Goal: Transaction & Acquisition: Subscribe to service/newsletter

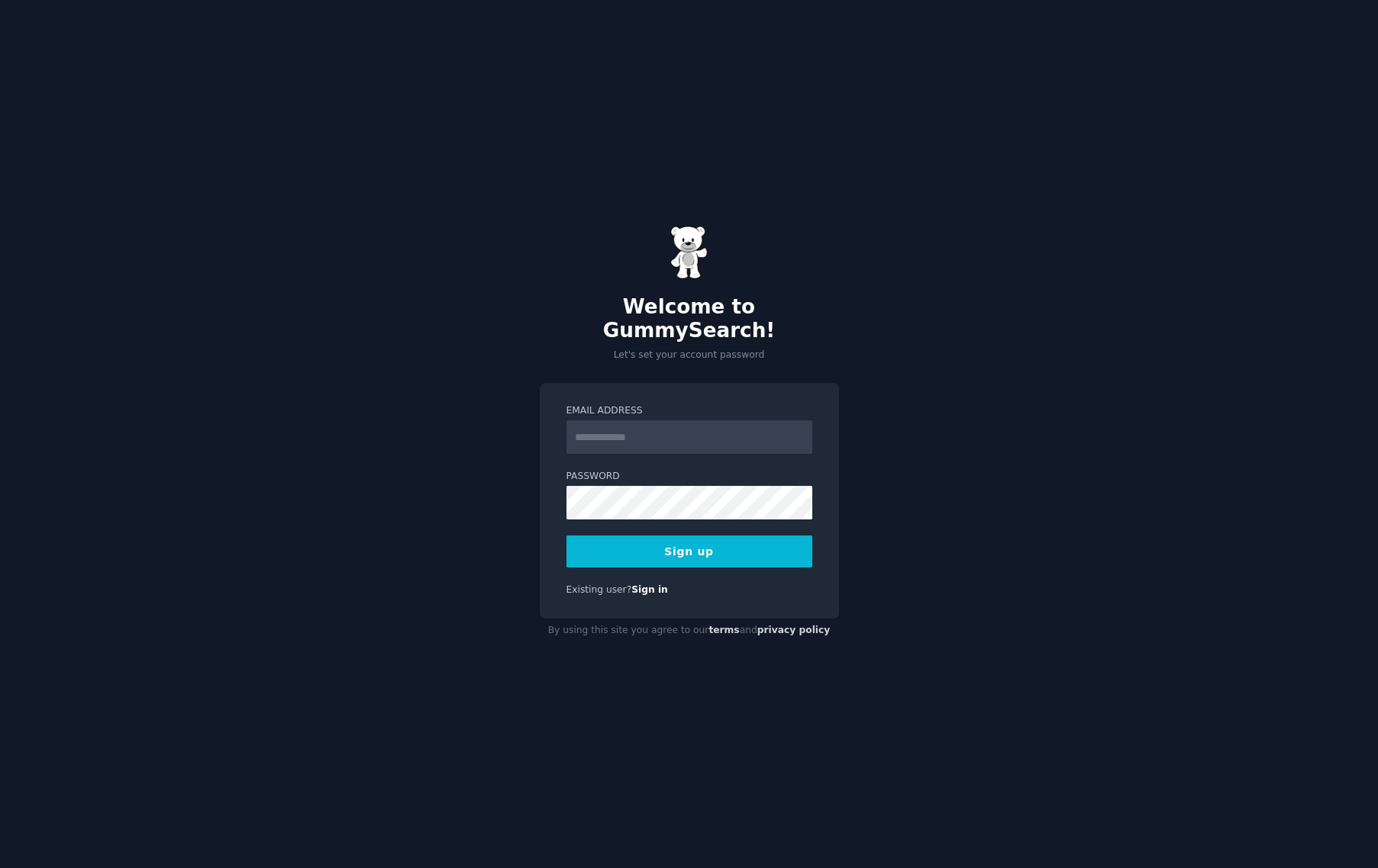
click at [625, 421] on input "Email Address" at bounding box center [689, 437] width 246 height 34
type input "**********"
click at [662, 549] on button "Sign up" at bounding box center [689, 551] width 246 height 32
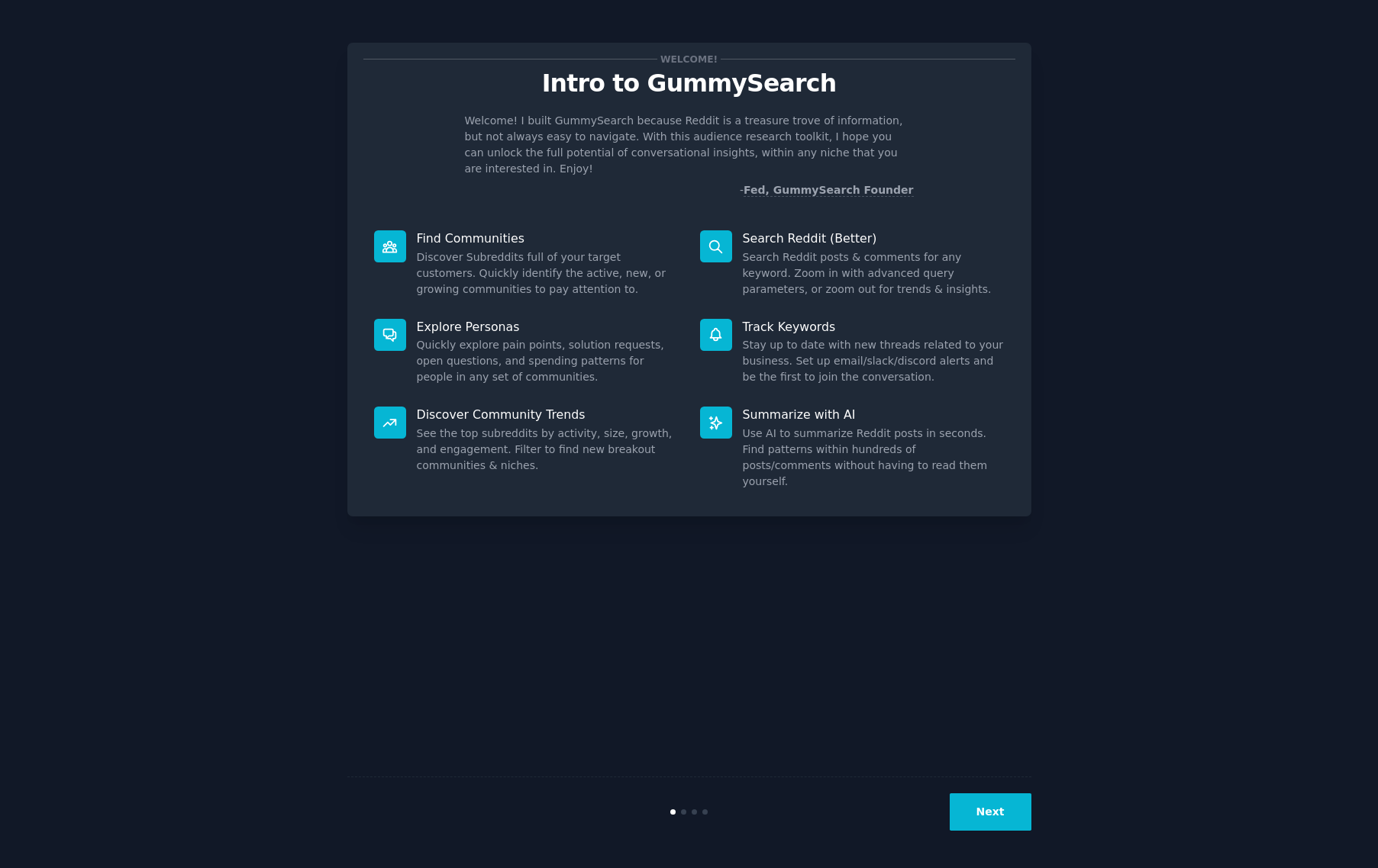
click at [985, 819] on button "Next" at bounding box center [990, 812] width 81 height 38
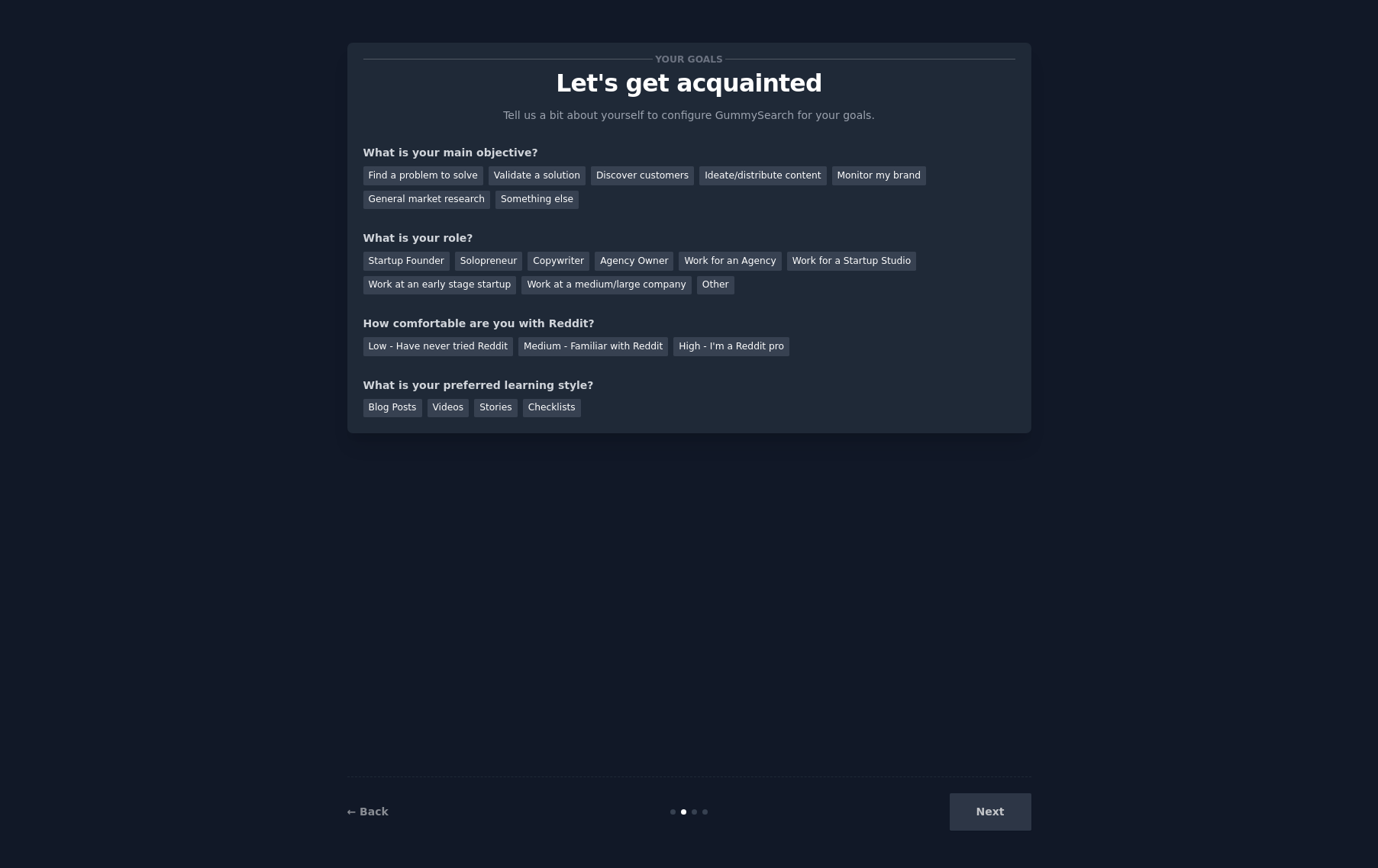
click at [385, 819] on div "← Back" at bounding box center [461, 812] width 228 height 16
click at [363, 813] on link "← Back" at bounding box center [367, 812] width 41 height 13
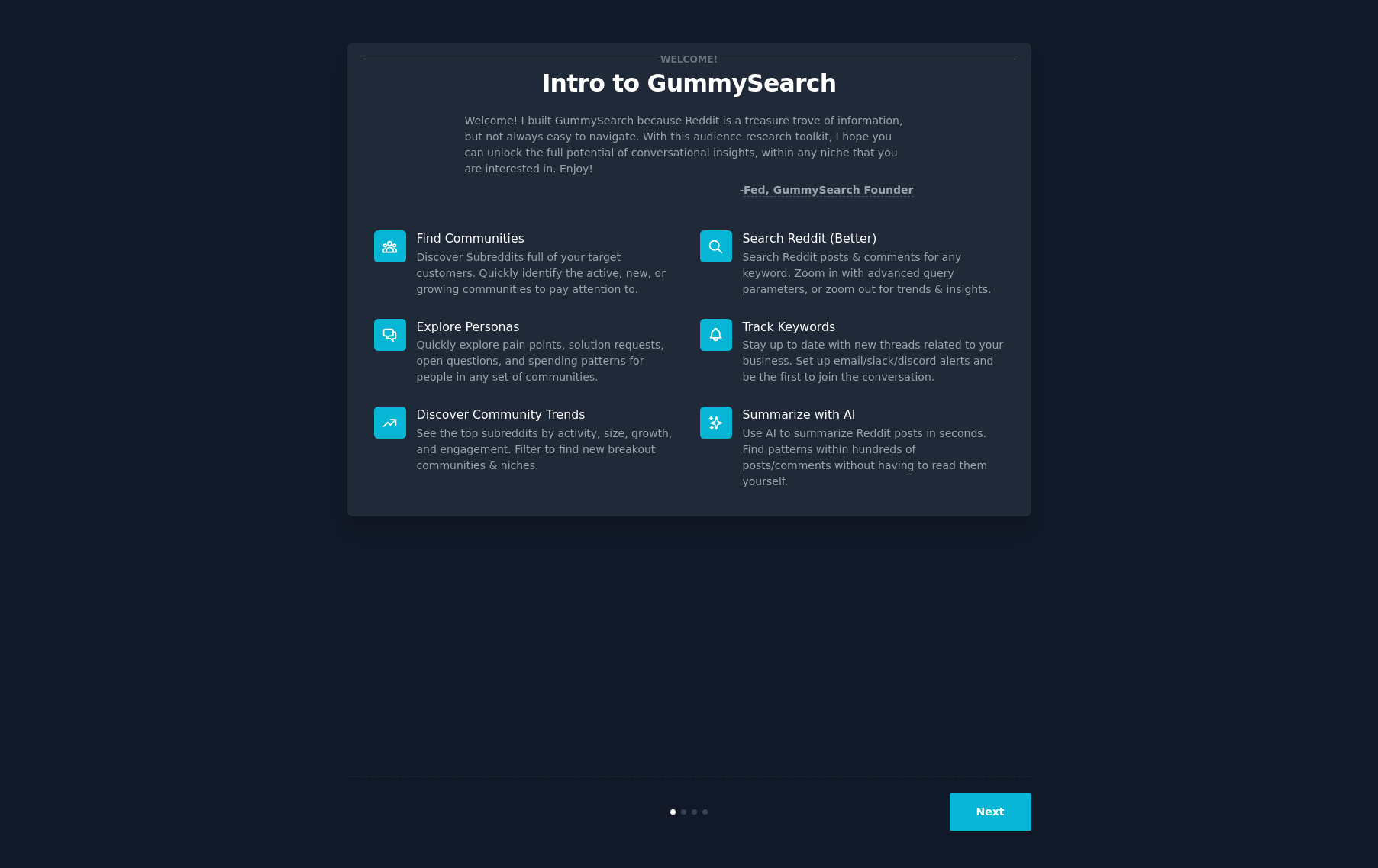
click at [1036, 810] on div "Welcome! Intro to GummySearch Welcome! I built GummySearch because Reddit is a …" at bounding box center [688, 433] width 1335 height 825
click at [1016, 817] on button "Next" at bounding box center [990, 812] width 81 height 38
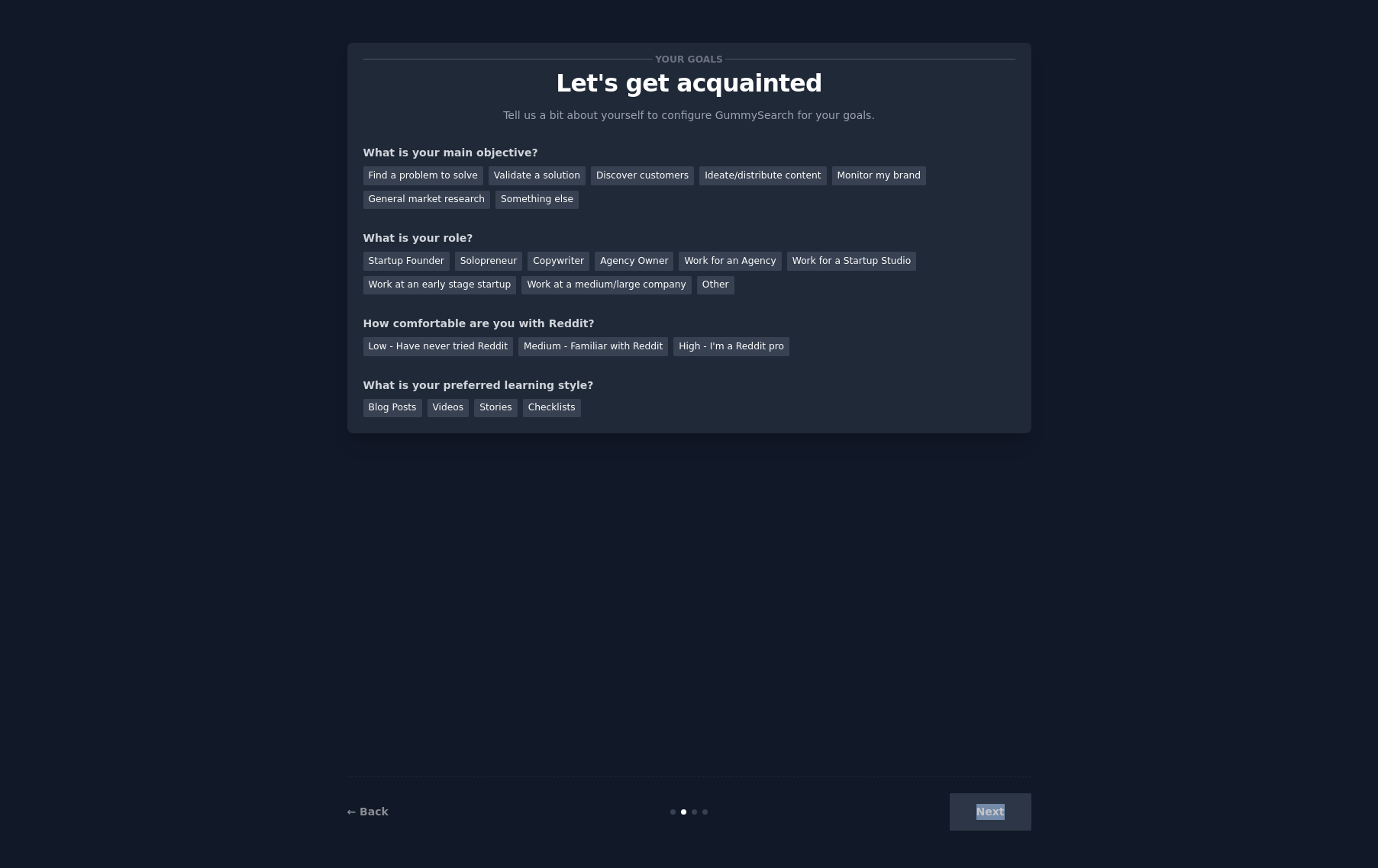
click at [1016, 817] on div "Next" at bounding box center [917, 812] width 228 height 38
click at [985, 809] on div "Next" at bounding box center [917, 812] width 228 height 38
click at [418, 175] on div "Find a problem to solve" at bounding box center [422, 175] width 120 height 19
click at [431, 260] on div "Startup Founder" at bounding box center [406, 261] width 86 height 19
click at [433, 348] on div "Low - Have never tried Reddit" at bounding box center [438, 346] width 149 height 19
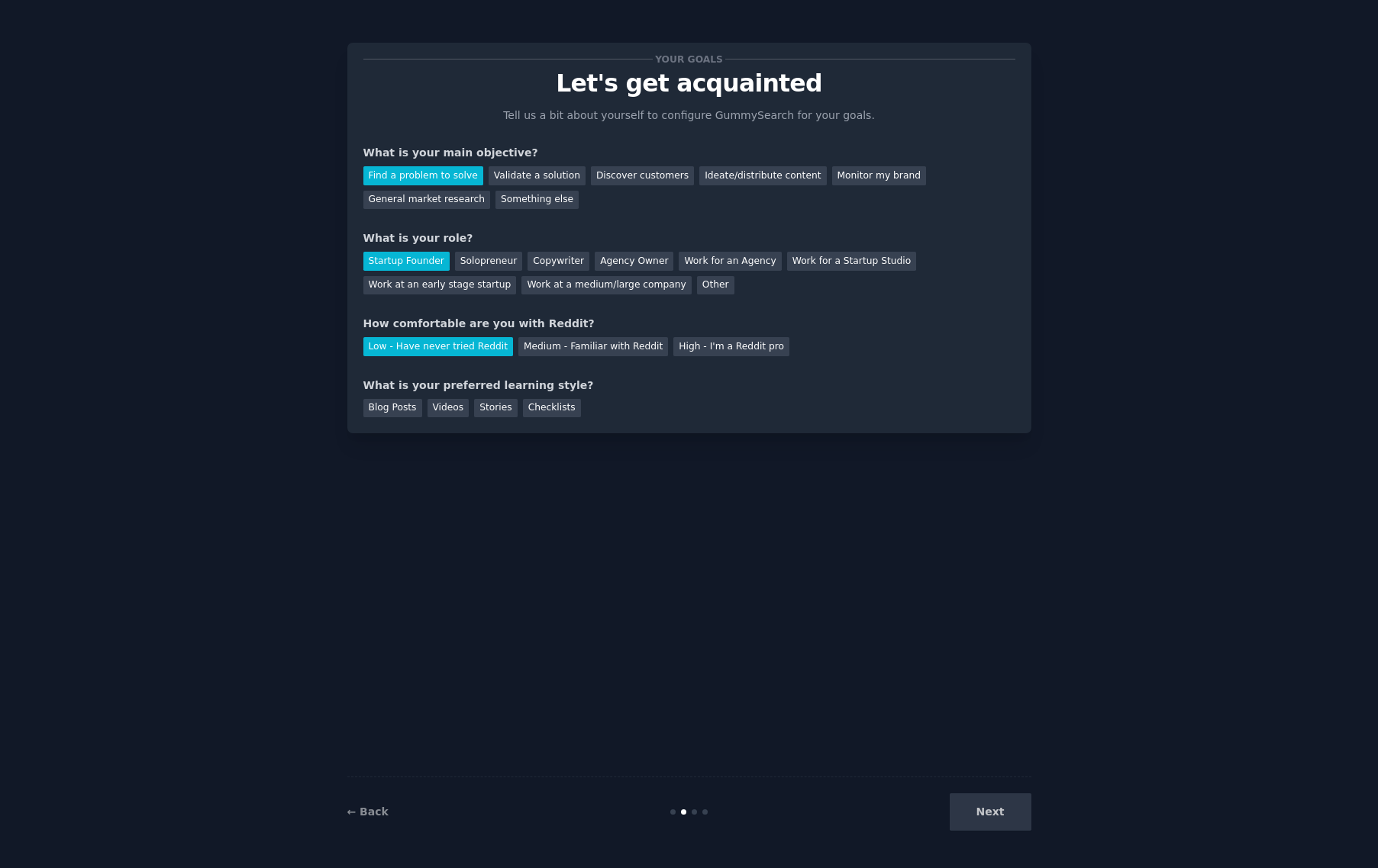
click at [988, 820] on div "Next" at bounding box center [917, 812] width 228 height 38
click at [585, 342] on div "Medium - Familiar with Reddit" at bounding box center [593, 346] width 149 height 19
click at [712, 345] on div "High - I'm a Reddit pro" at bounding box center [731, 346] width 116 height 19
click at [1006, 816] on div "Next" at bounding box center [917, 812] width 228 height 38
click at [454, 343] on div "Low - Have never tried Reddit" at bounding box center [438, 346] width 149 height 19
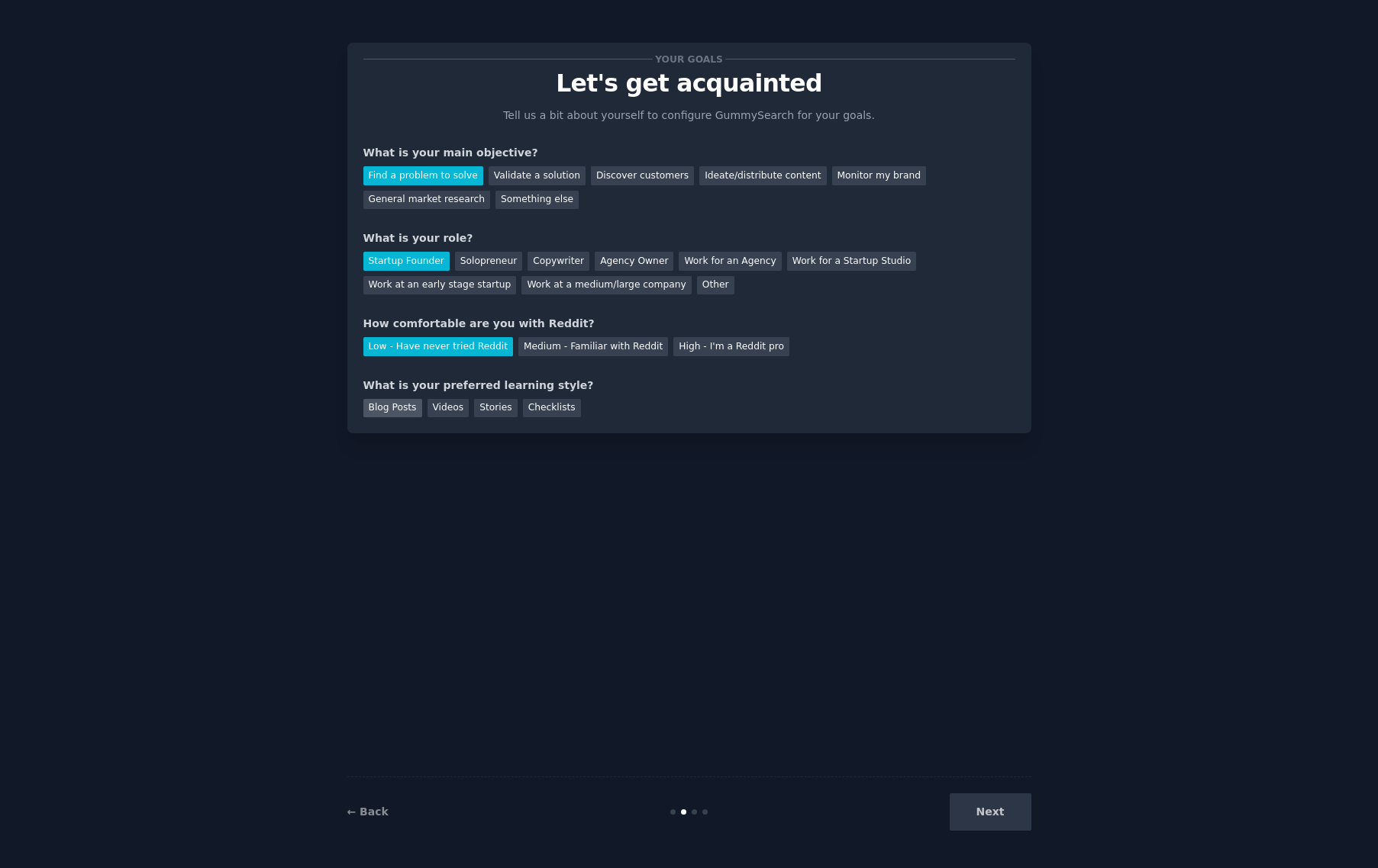
click at [405, 409] on div "Blog Posts" at bounding box center [392, 408] width 59 height 19
click at [1007, 823] on button "Next" at bounding box center [990, 812] width 81 height 38
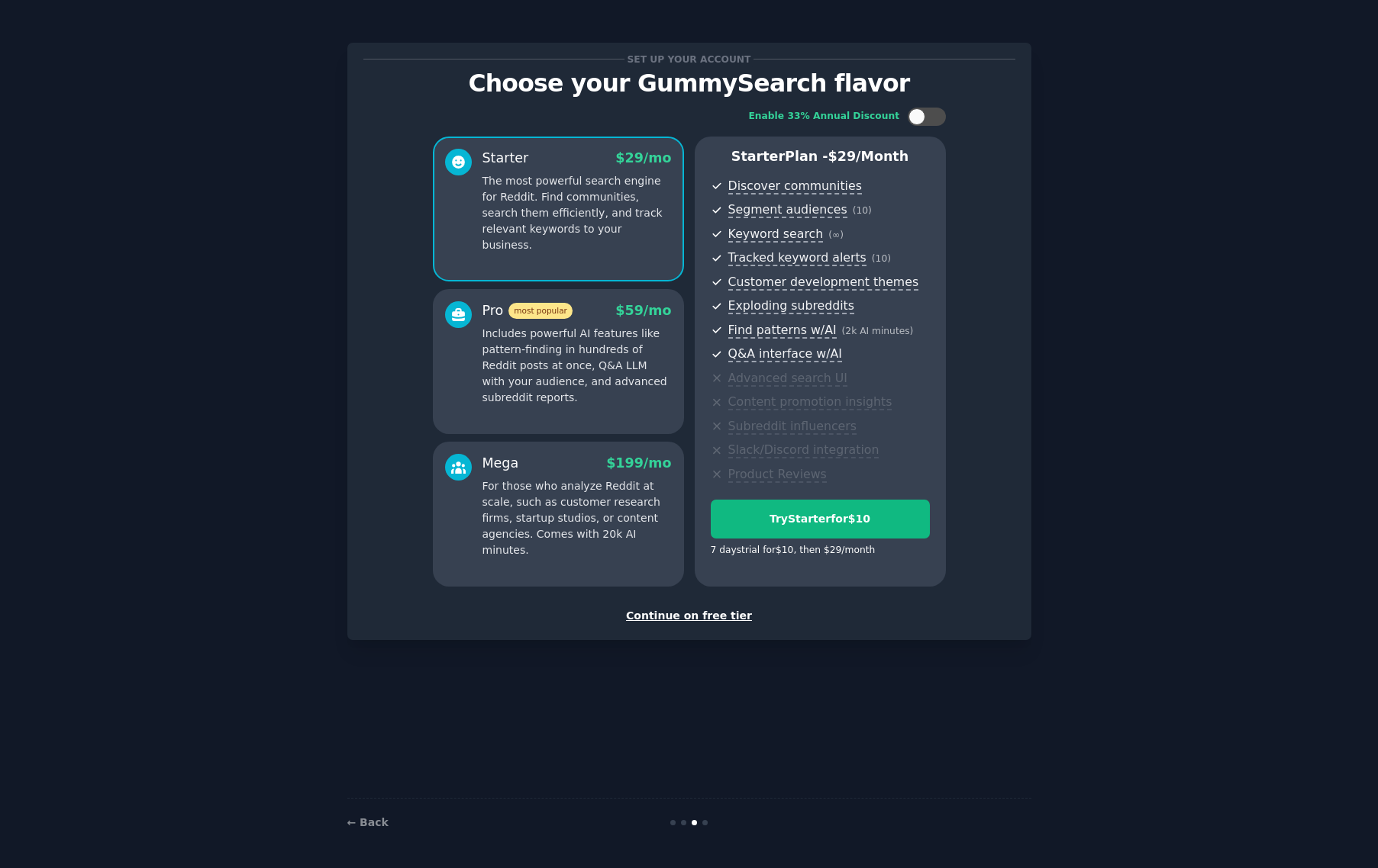
click at [699, 623] on div "Continue on free tier" at bounding box center [689, 616] width 652 height 16
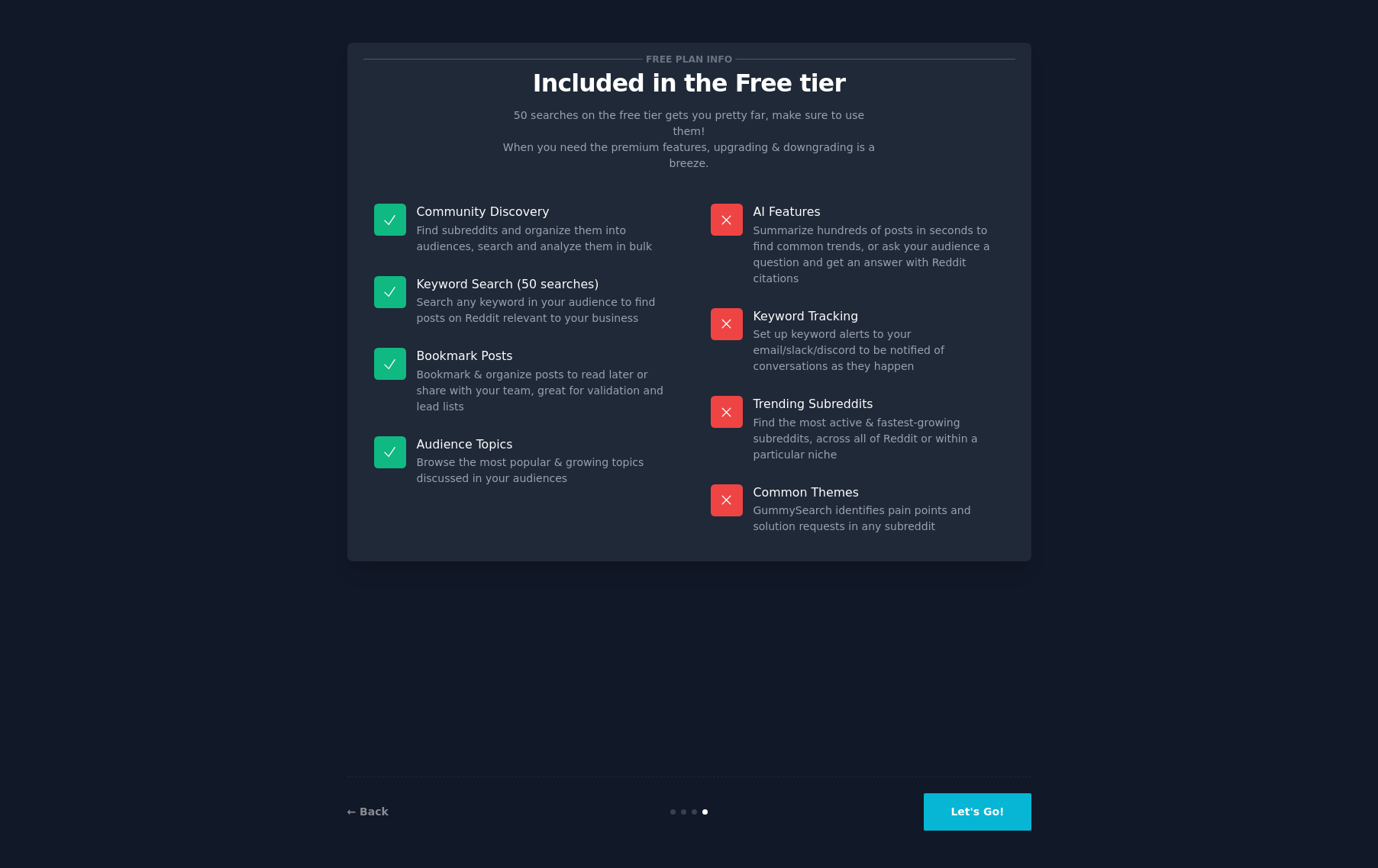
click at [994, 812] on button "Let's Go!" at bounding box center [977, 812] width 106 height 38
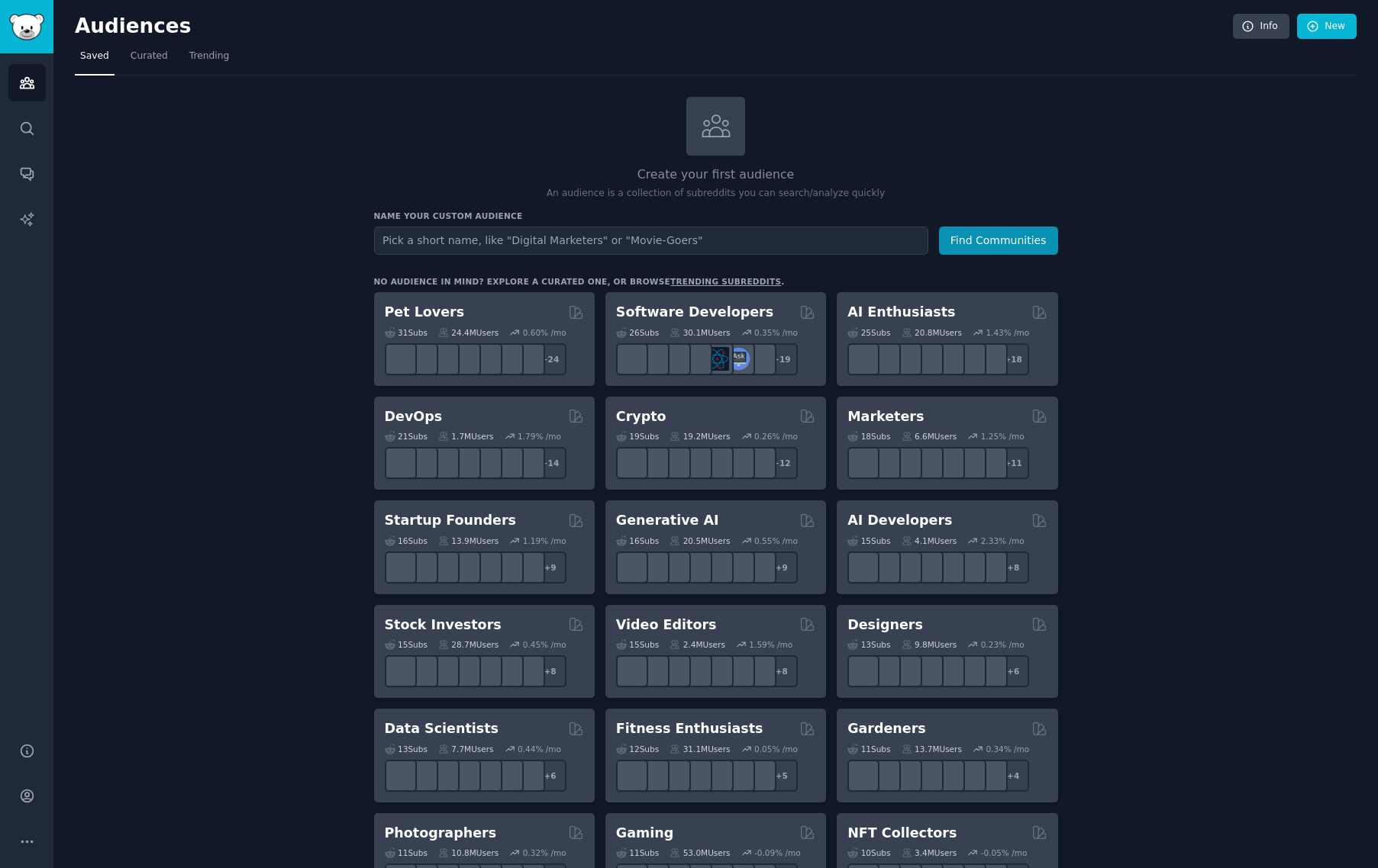
click at [523, 233] on input "text" at bounding box center [650, 240] width 554 height 28
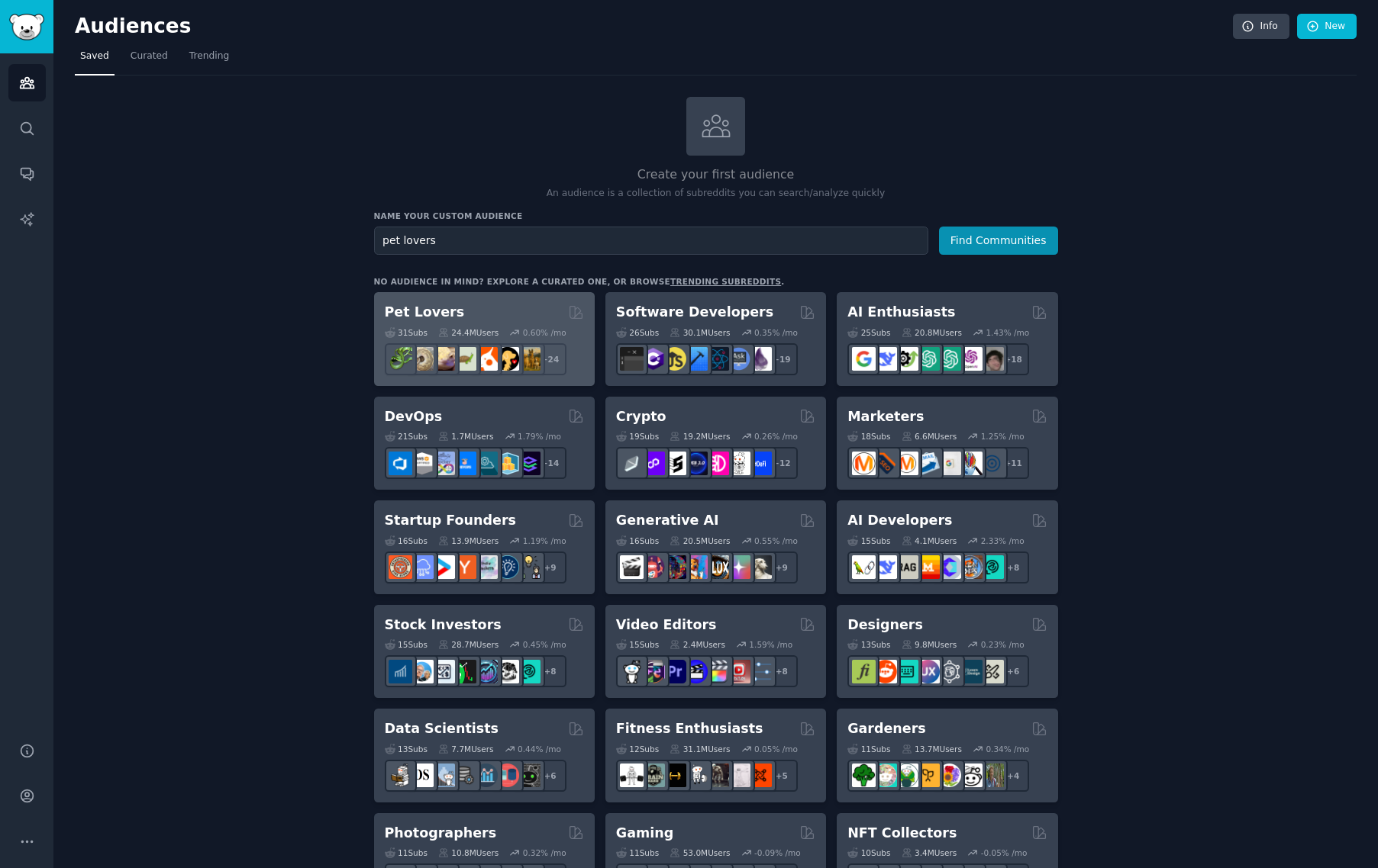
type input "pet lovers"
click at [490, 305] on div "Pet Lovers" at bounding box center [484, 312] width 199 height 19
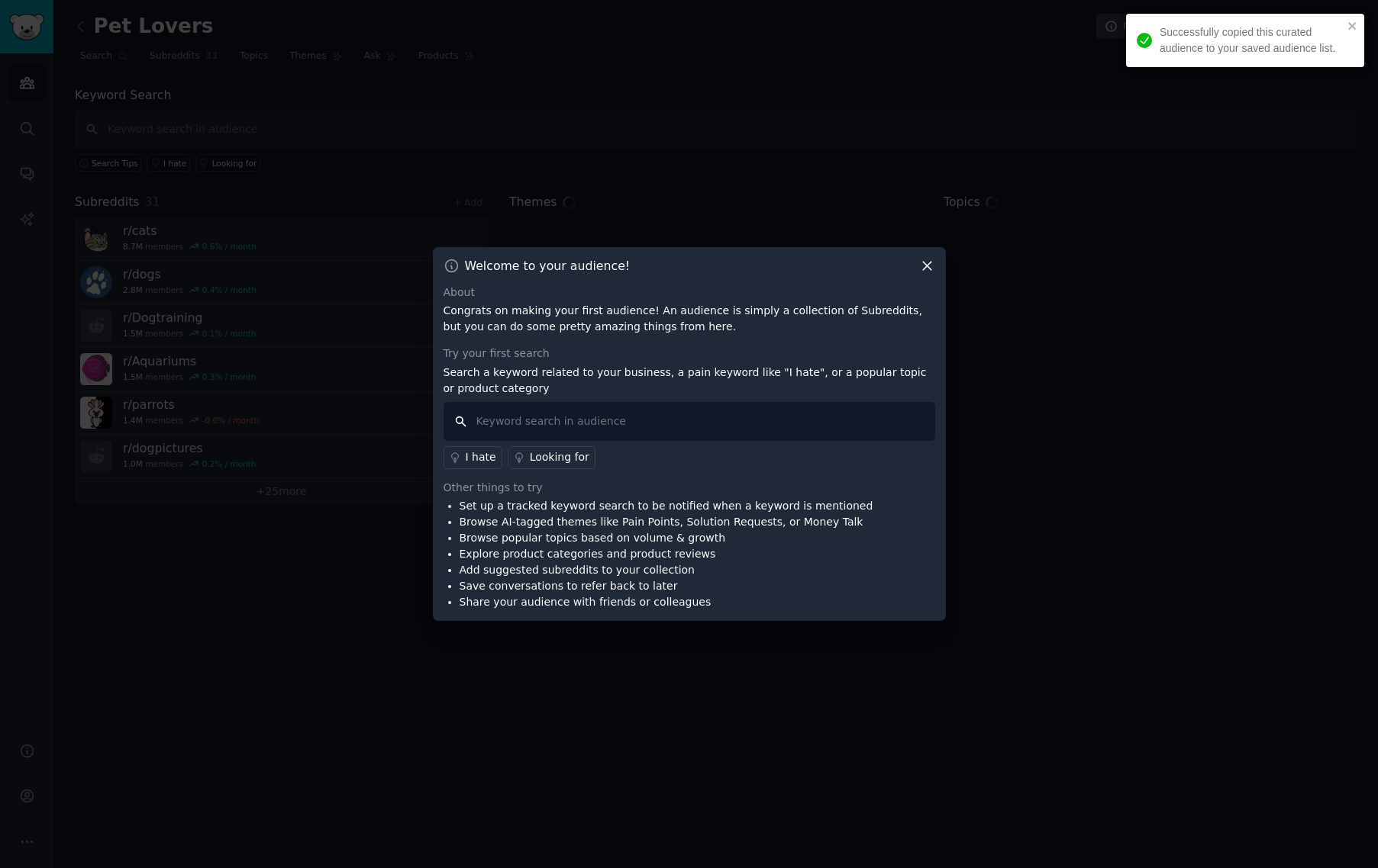
click at [609, 423] on input "text" at bounding box center [689, 421] width 491 height 39
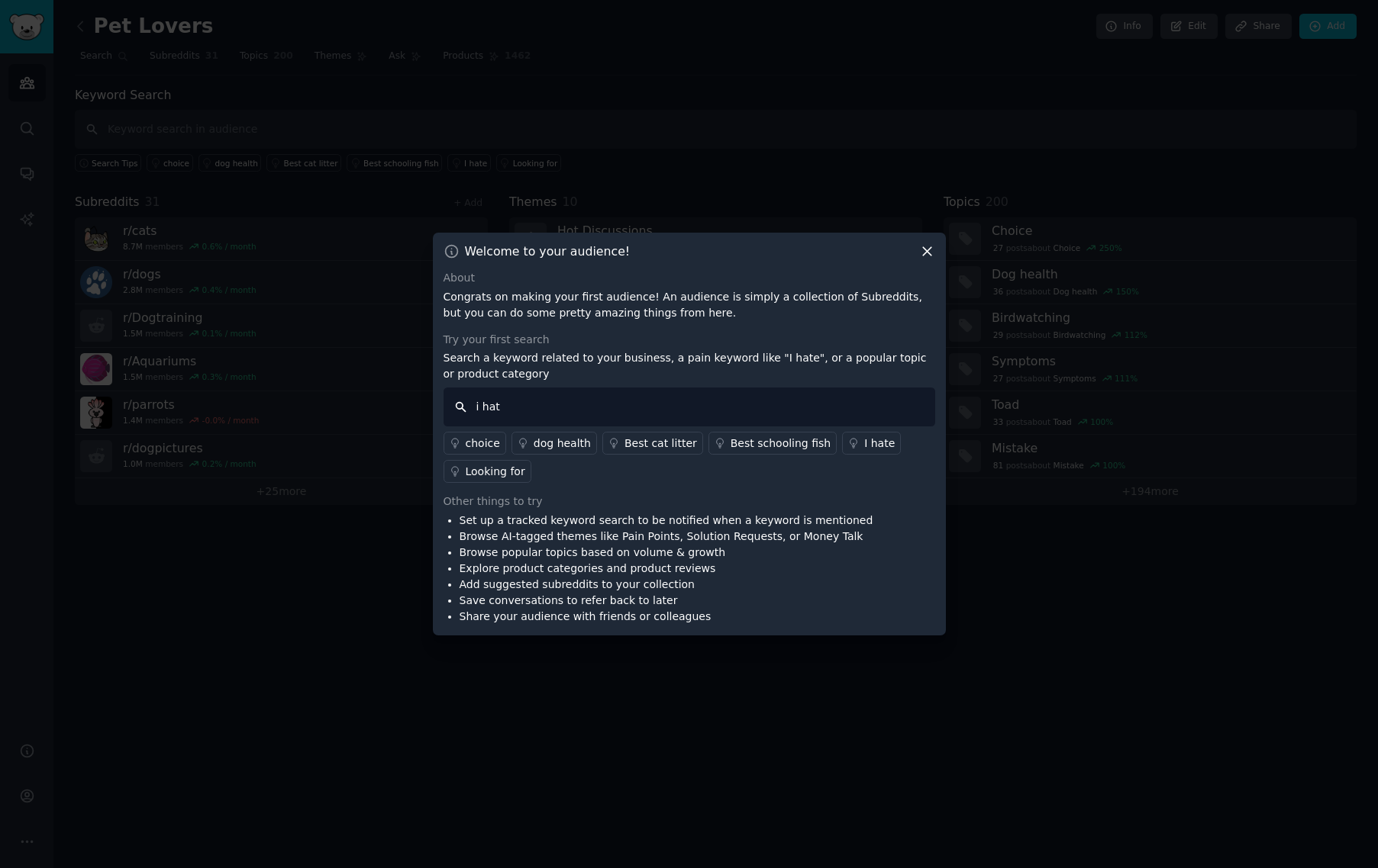
type input "i hate"
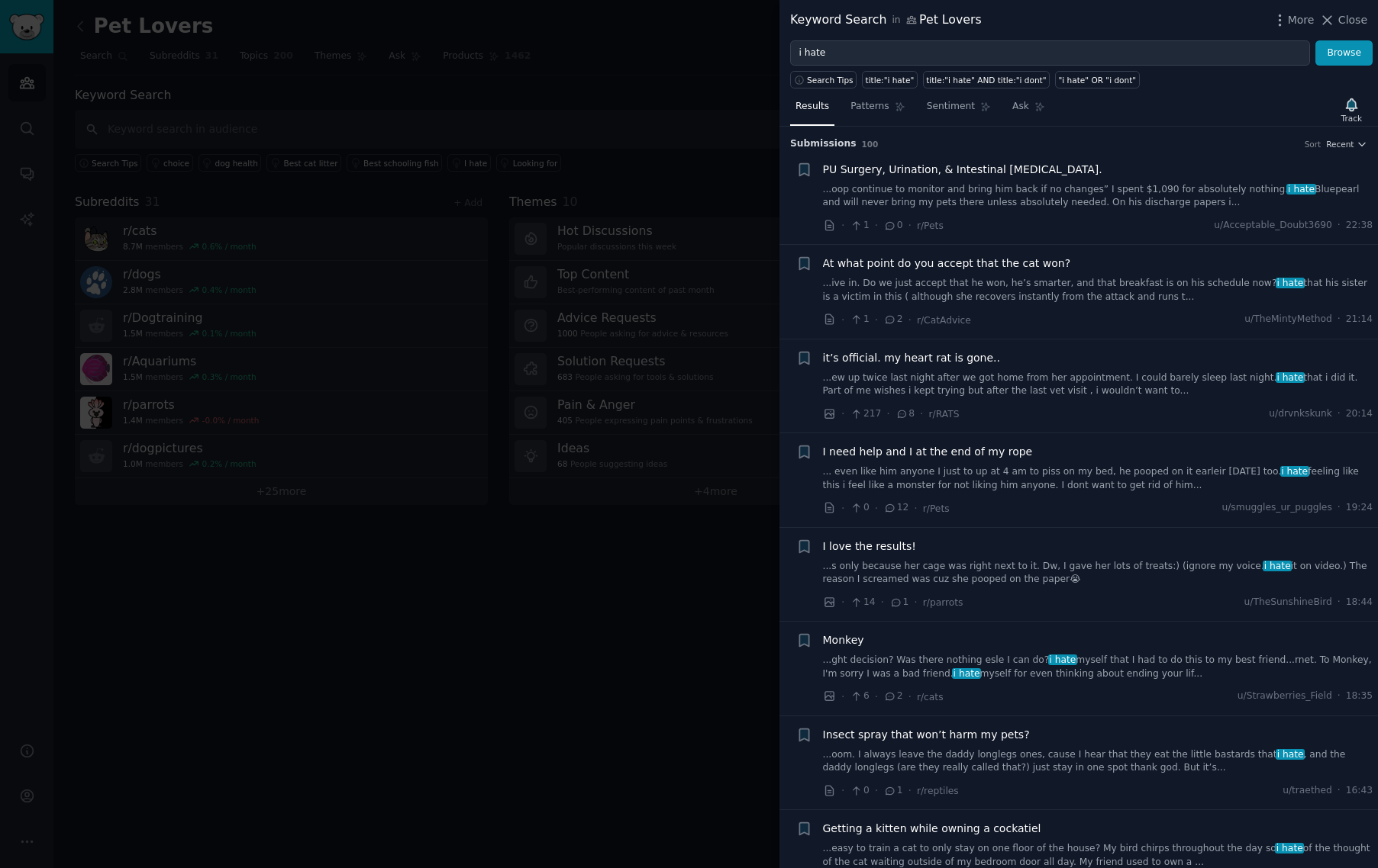
click at [480, 610] on div at bounding box center [689, 434] width 1378 height 868
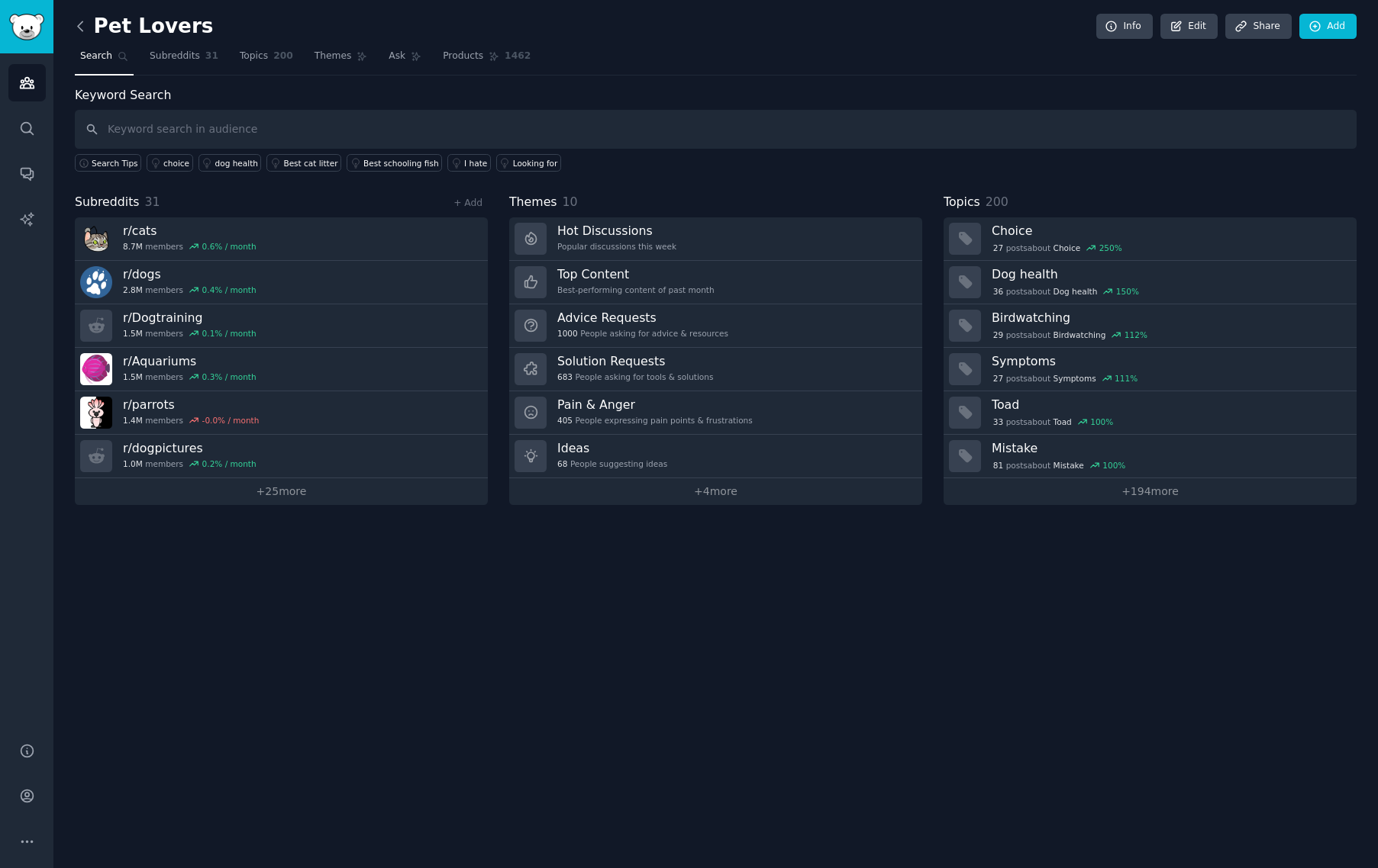
click at [81, 30] on icon at bounding box center [80, 25] width 4 height 9
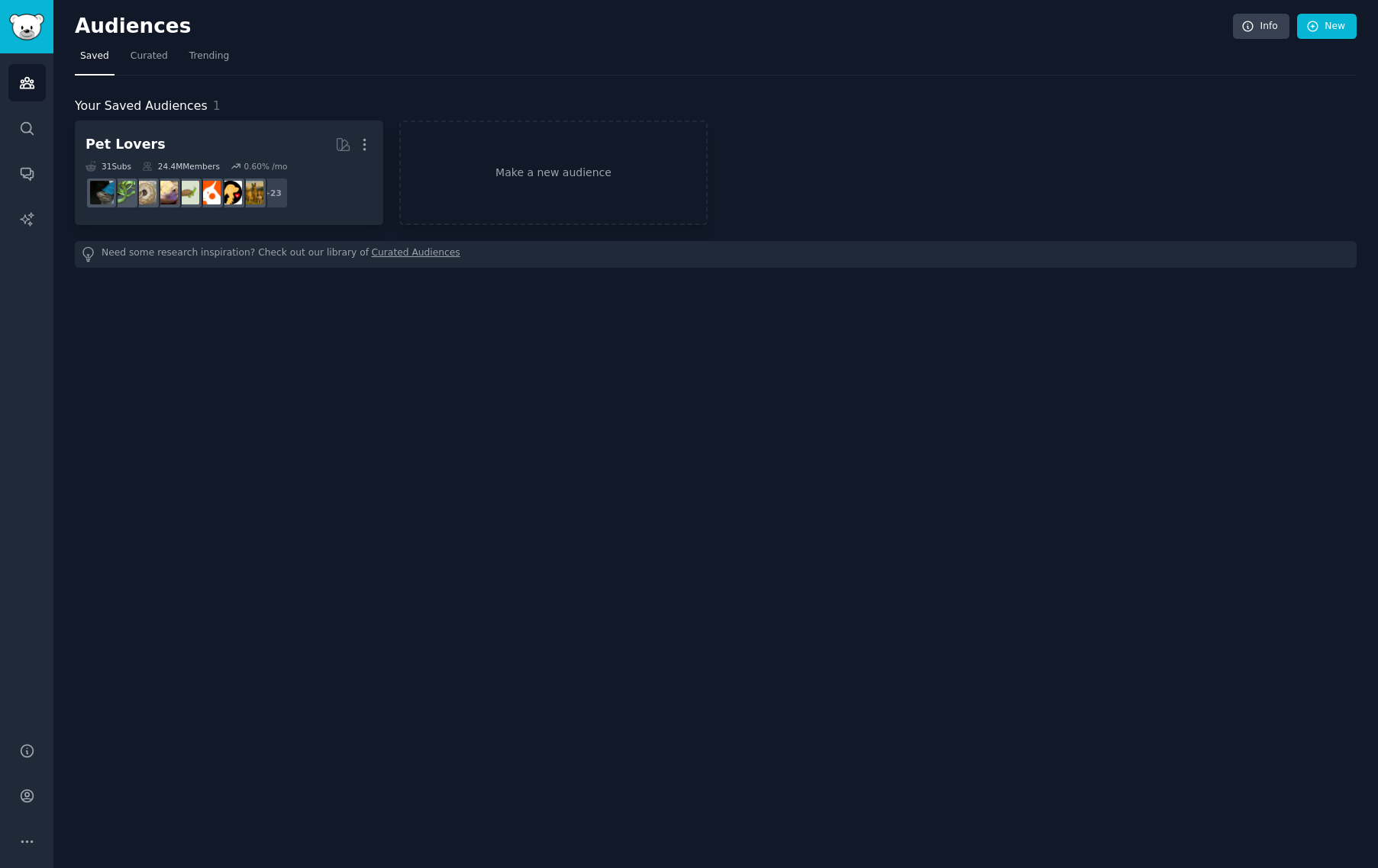
click at [87, 57] on span "Saved" at bounding box center [95, 56] width 29 height 13
click at [35, 120] on link "Search" at bounding box center [27, 128] width 38 height 38
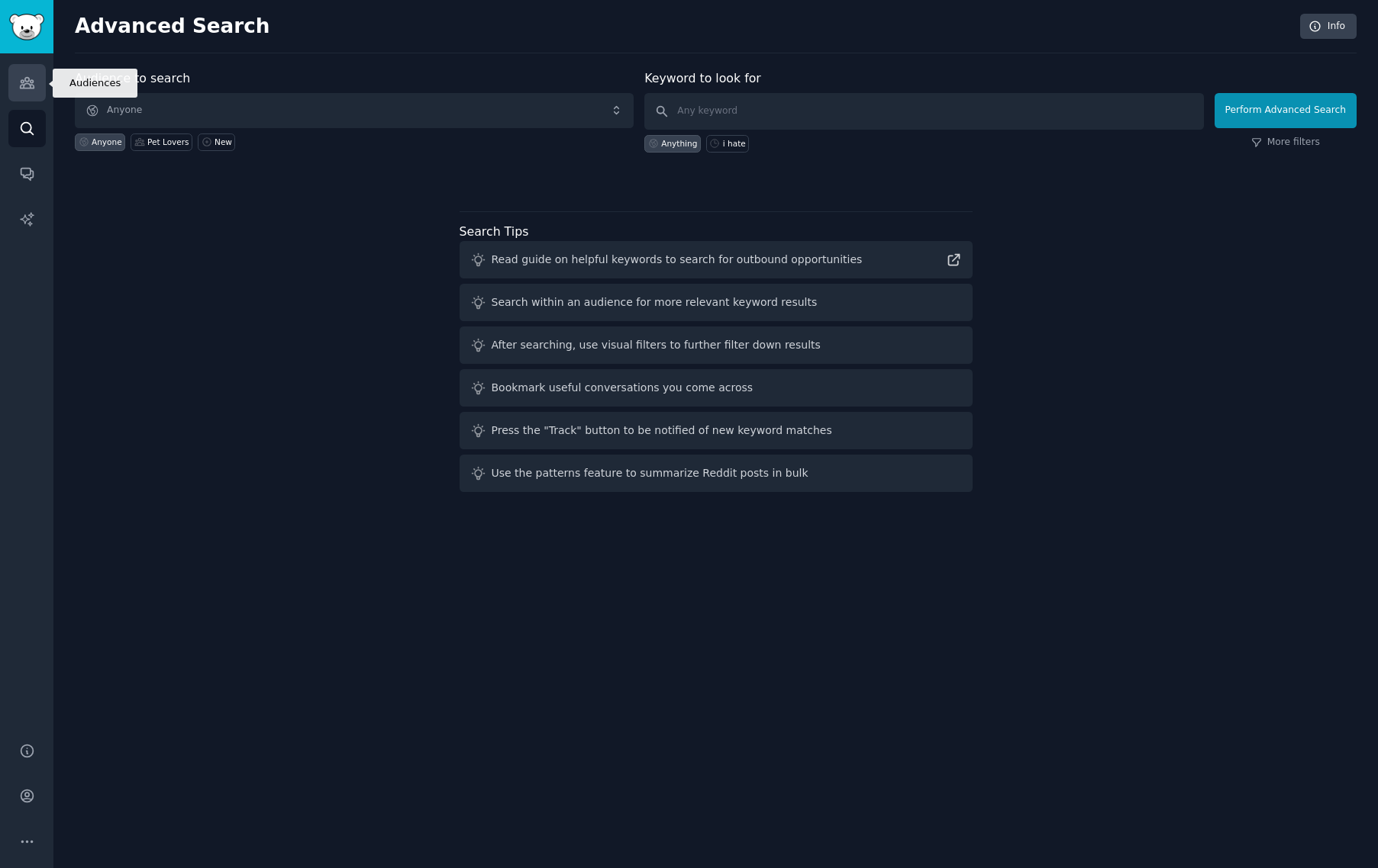
click at [32, 75] on icon "Sidebar" at bounding box center [27, 82] width 16 height 16
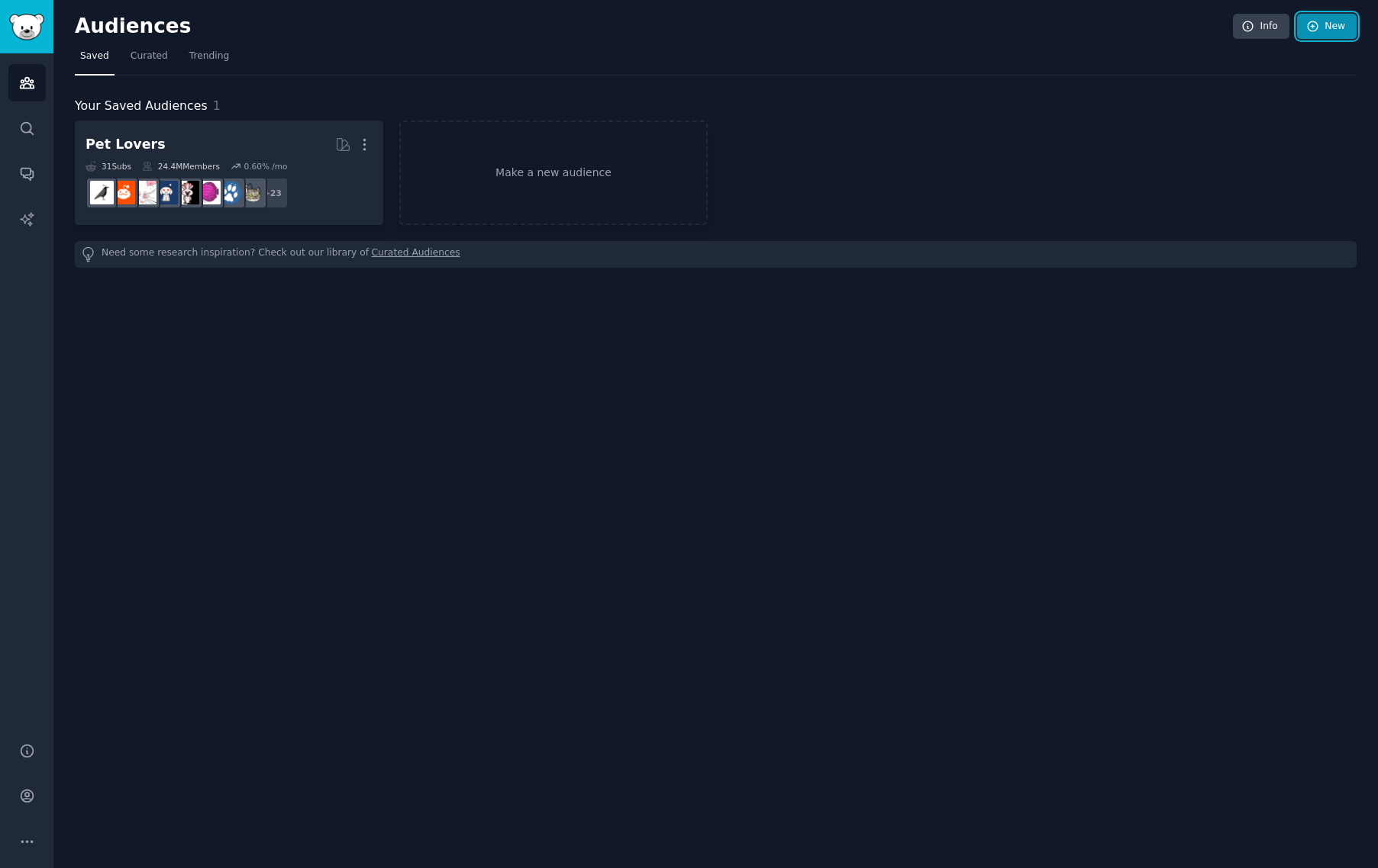
click at [1346, 32] on link "New" at bounding box center [1326, 26] width 60 height 26
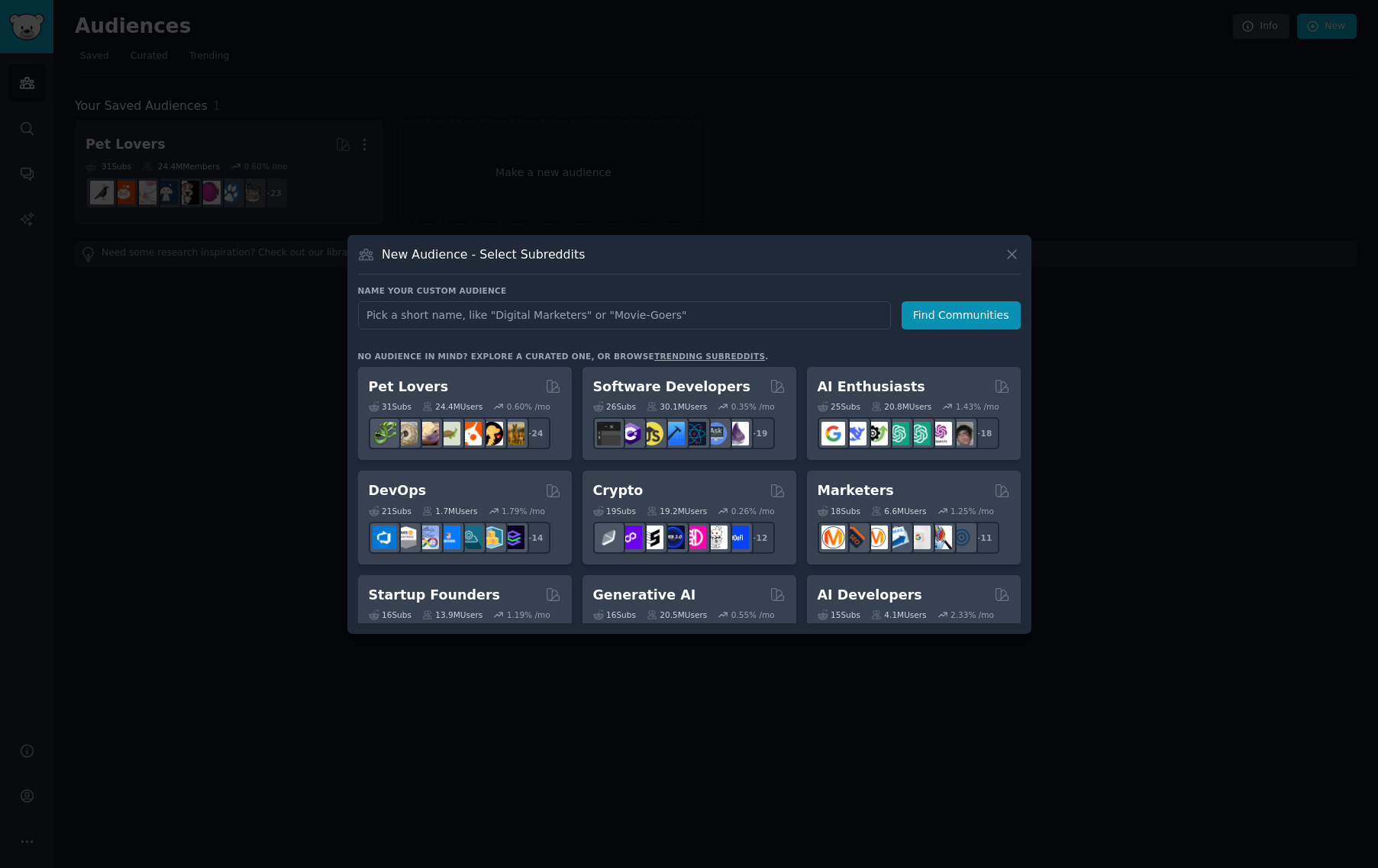
click at [1165, 152] on div at bounding box center [689, 434] width 1378 height 868
